Goal: Task Accomplishment & Management: Use online tool/utility

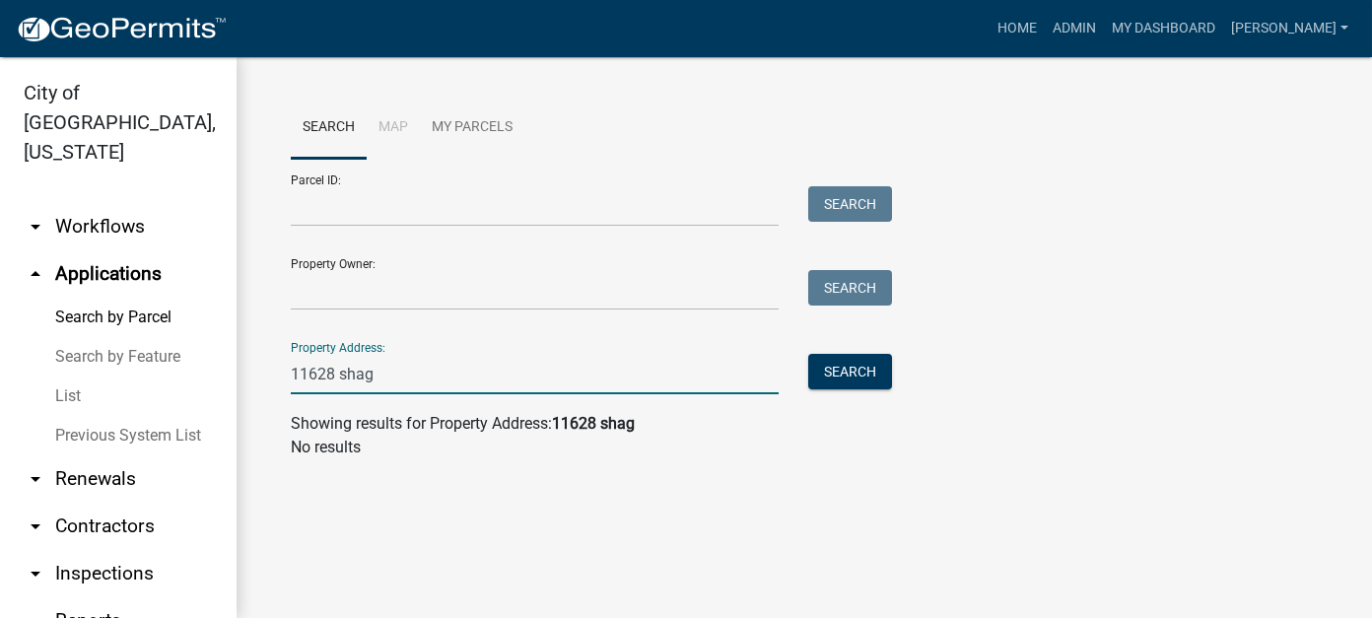
click at [376, 377] on input "11628 shag" at bounding box center [535, 374] width 488 height 40
drag, startPoint x: 383, startPoint y: 374, endPoint x: 243, endPoint y: 371, distance: 140.0
click at [243, 371] on div "Search Map My Parcels Parcel ID: Search Property Owner: Search Property Address…" at bounding box center [804, 285] width 1135 height 457
click at [881, 383] on button "Search" at bounding box center [850, 371] width 84 height 35
click at [366, 370] on input "11628 shag" at bounding box center [535, 374] width 488 height 40
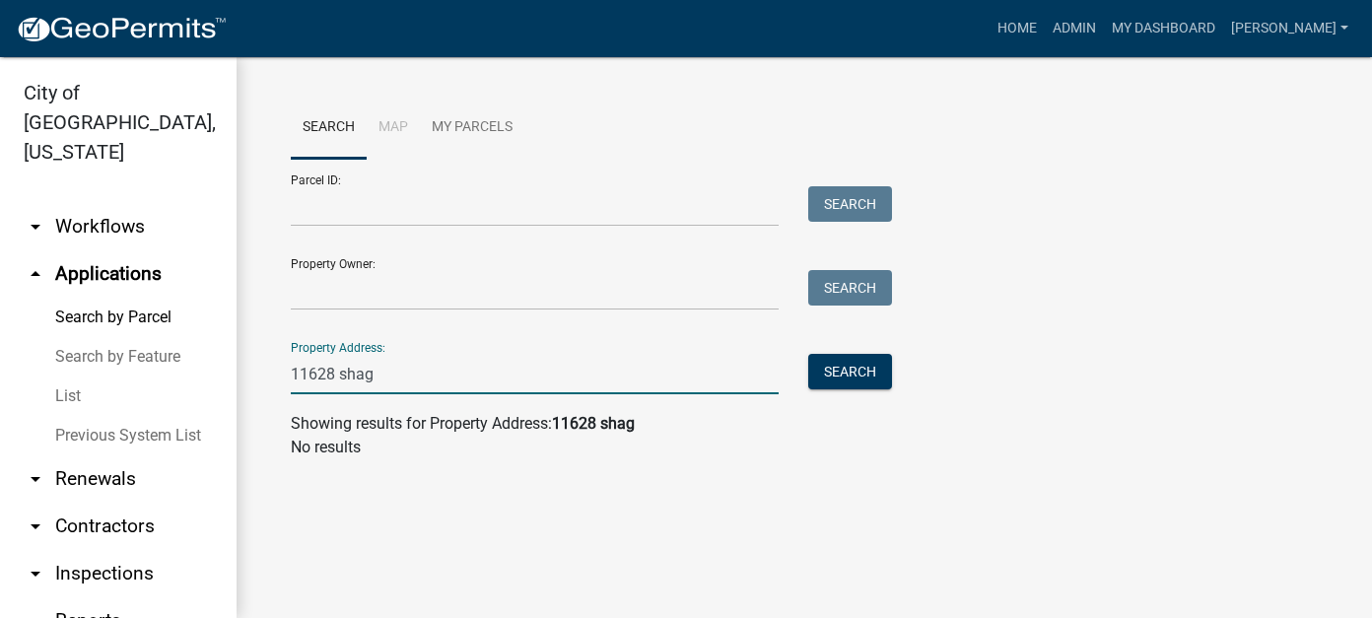
click at [392, 366] on input "11628 shag" at bounding box center [535, 374] width 488 height 40
type input "11628"
click at [647, 528] on main "Search Map My Parcels Parcel ID: Search Property Owner: Search Property Address…" at bounding box center [804, 337] width 1135 height 561
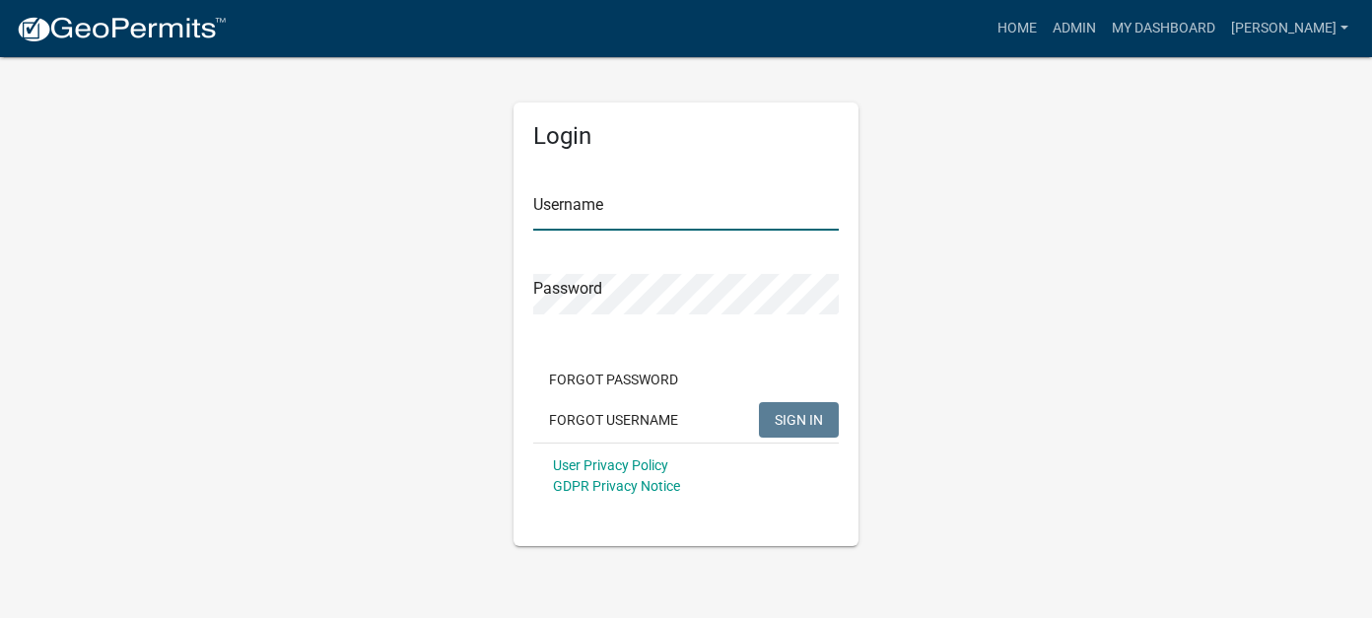
type input "[PERSON_NAME]"
click at [773, 421] on button "SIGN IN" at bounding box center [799, 419] width 80 height 35
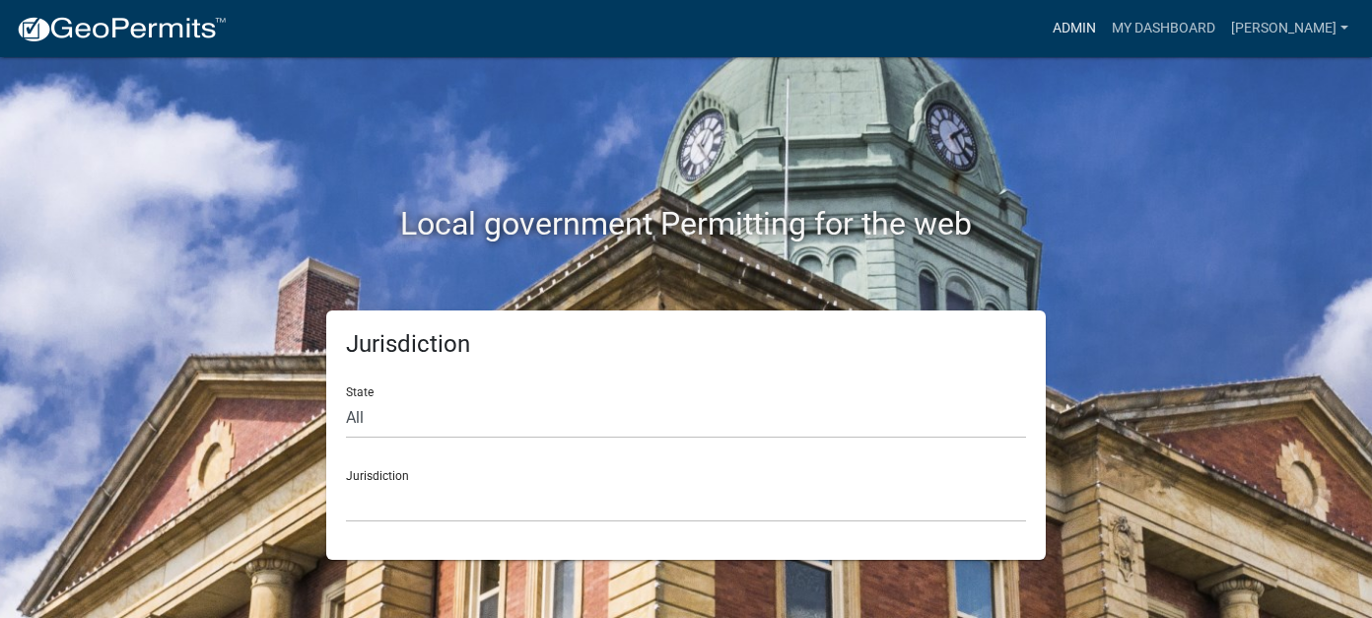
click at [1103, 33] on link "Admin" at bounding box center [1074, 28] width 59 height 37
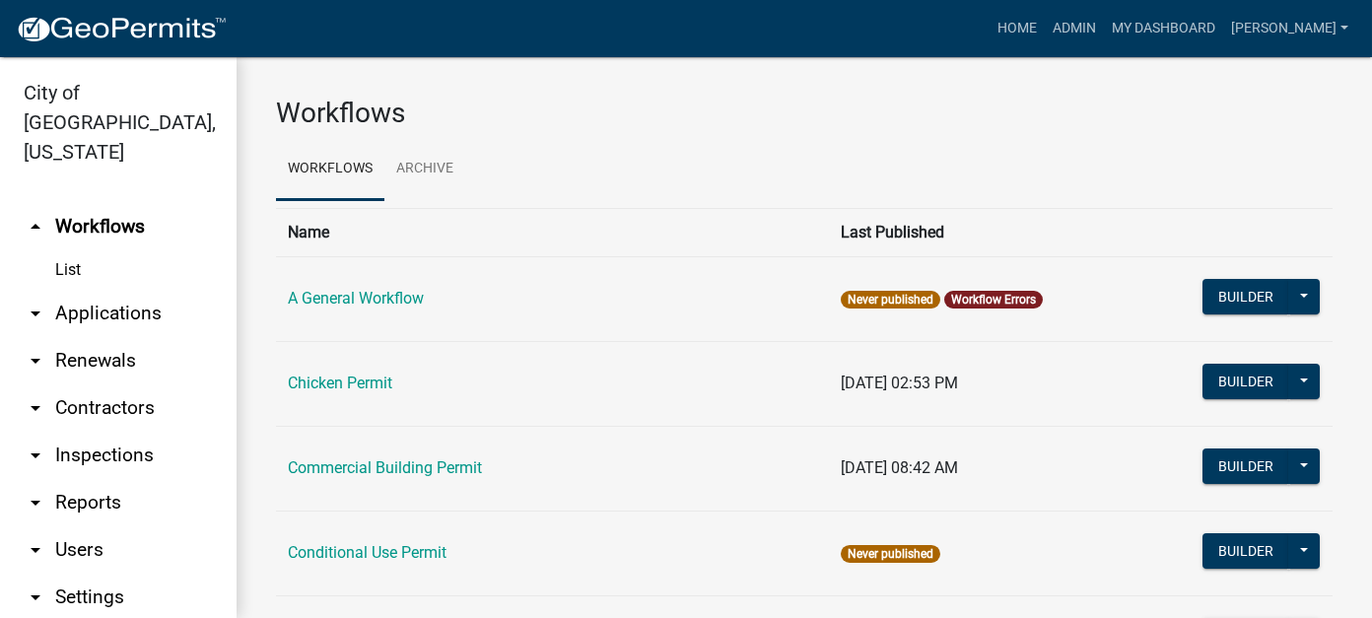
click at [75, 250] on link "List" at bounding box center [118, 269] width 237 height 39
click at [80, 290] on link "arrow_drop_down Applications" at bounding box center [118, 313] width 237 height 47
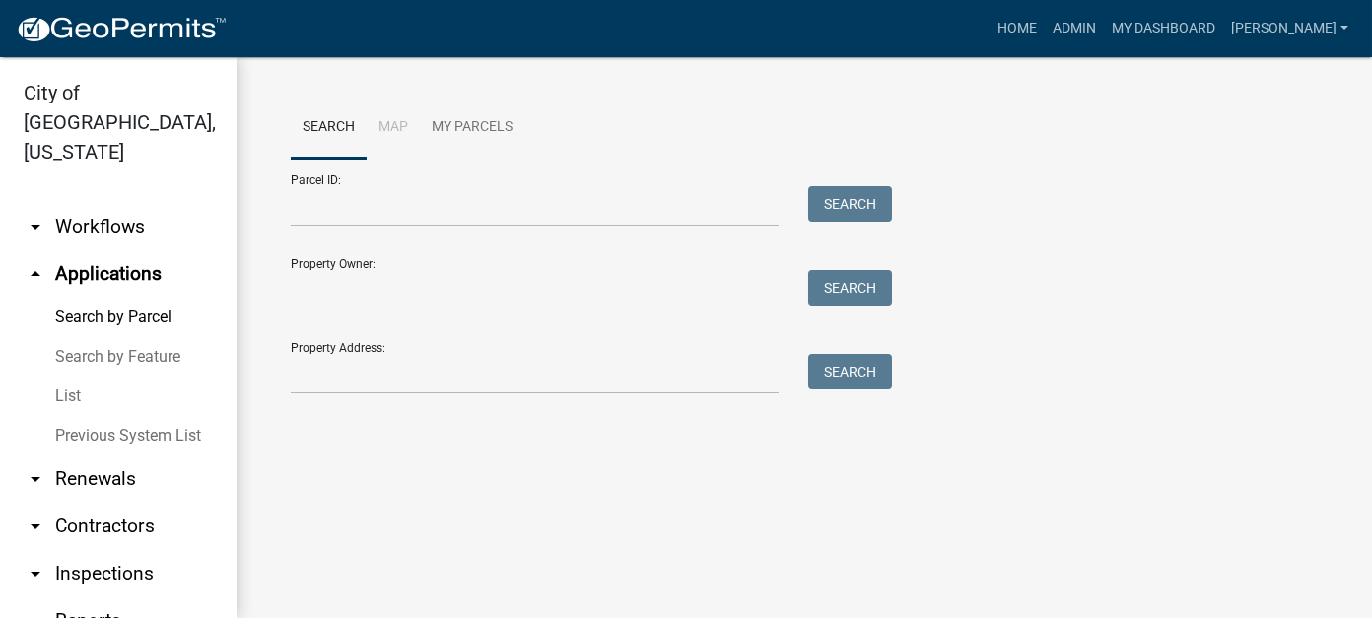
click at [85, 377] on link "List" at bounding box center [118, 396] width 237 height 39
